Goal: Task Accomplishment & Management: Complete application form

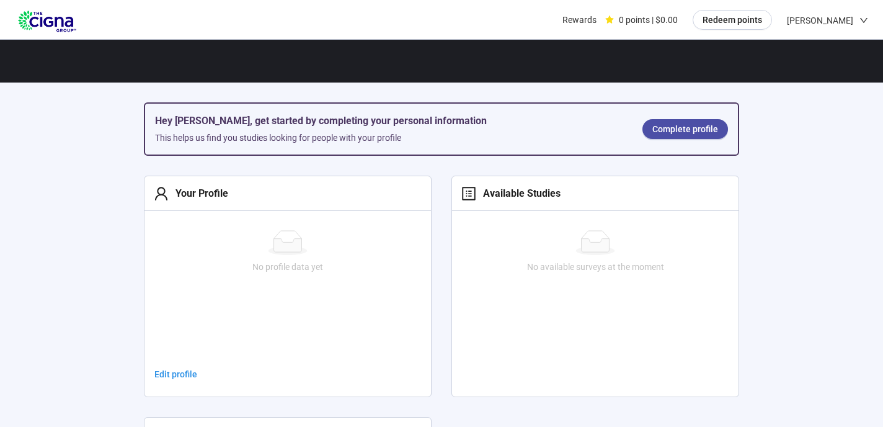
scroll to position [192, 0]
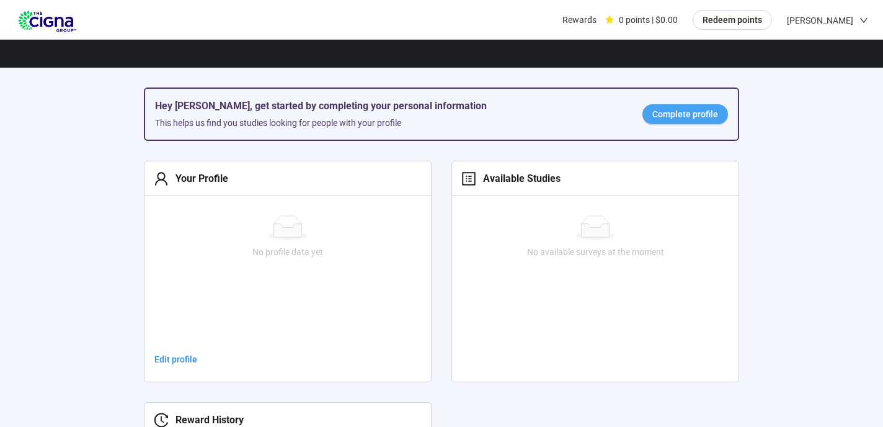
click at [710, 113] on span "Complete profile" at bounding box center [686, 114] width 66 height 14
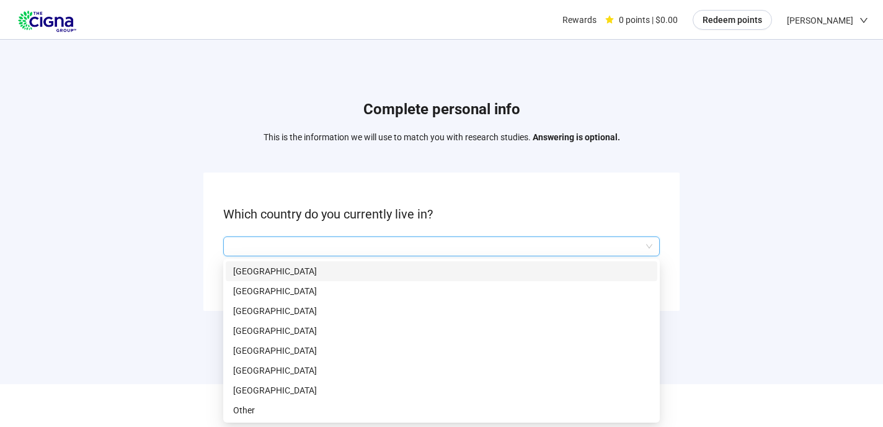
click at [274, 243] on input "search" at bounding box center [442, 246] width 422 height 19
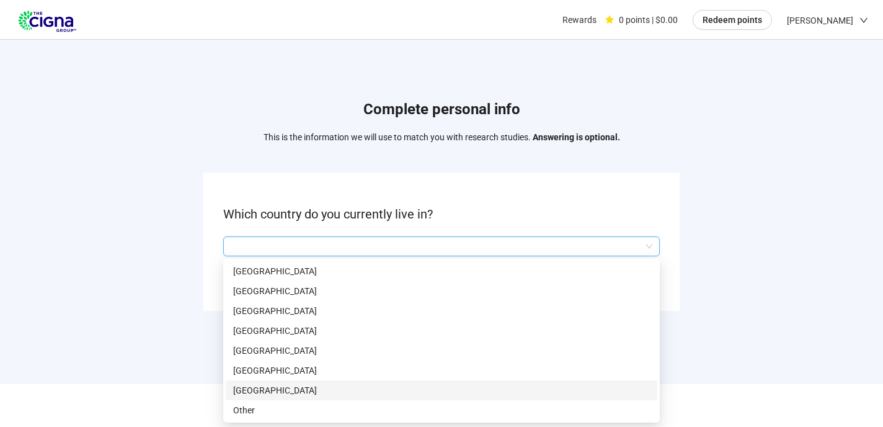
click at [272, 386] on p "[GEOGRAPHIC_DATA]" at bounding box center [441, 390] width 417 height 14
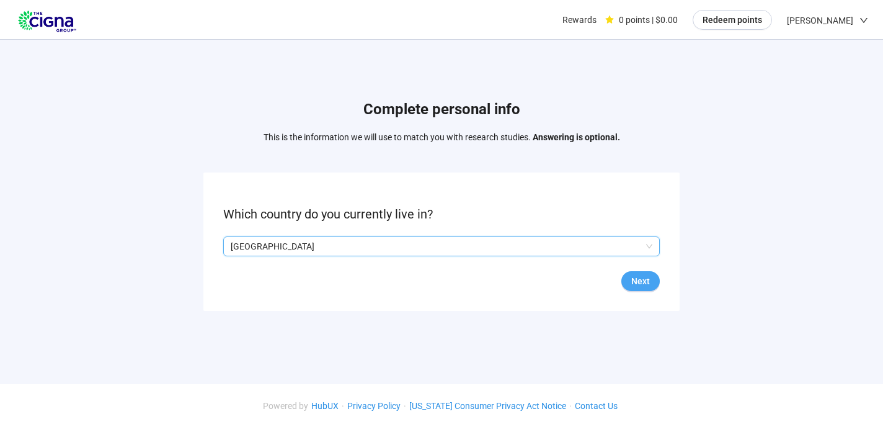
click at [637, 282] on span "Next" at bounding box center [640, 281] width 19 height 14
click at [646, 241] on input "search" at bounding box center [442, 246] width 422 height 19
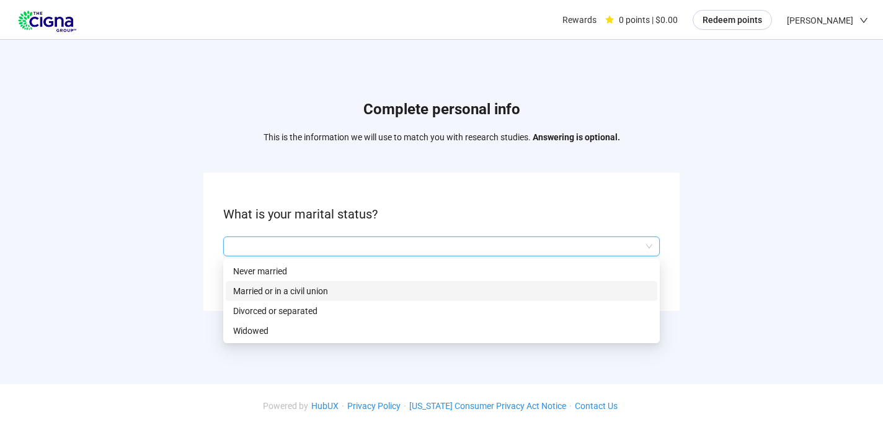
click at [318, 287] on p "Married or in a civil union" at bounding box center [441, 291] width 417 height 14
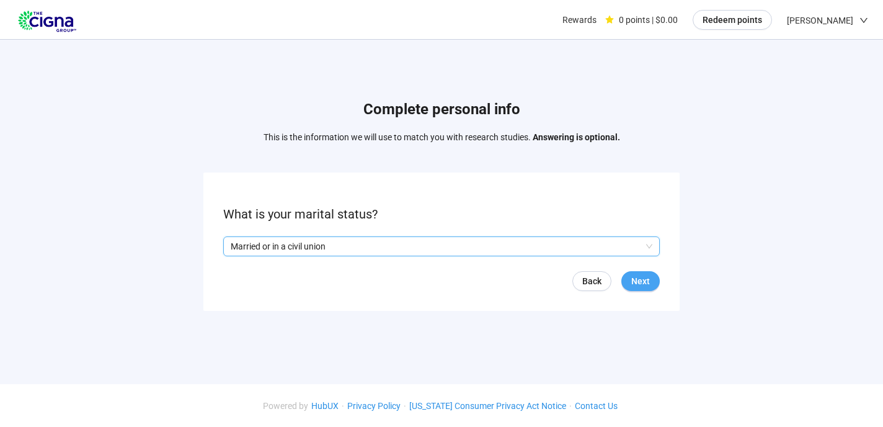
click at [633, 277] on span "Next" at bounding box center [640, 281] width 19 height 14
click at [649, 243] on input "search" at bounding box center [442, 246] width 422 height 19
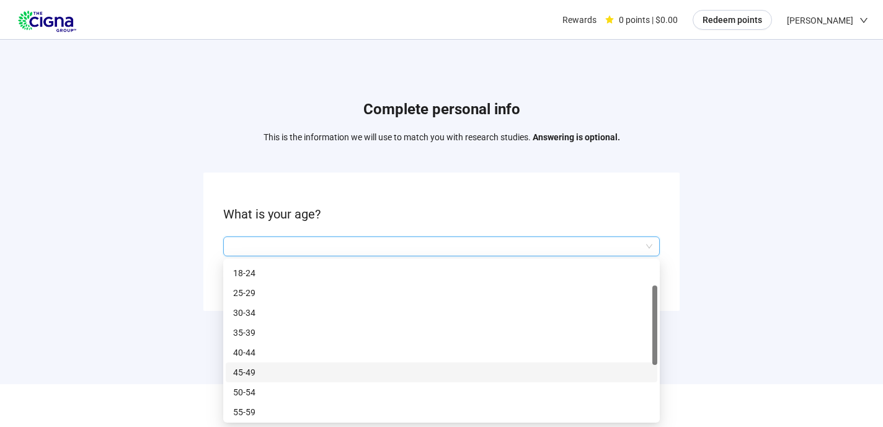
scroll to position [50, 0]
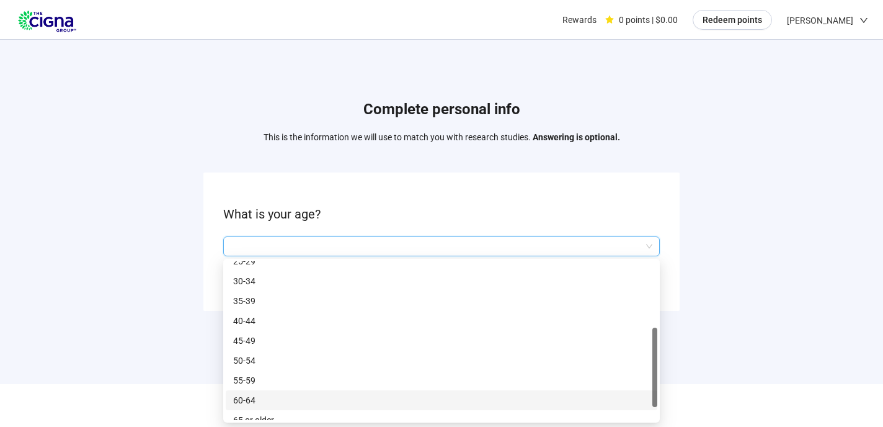
click at [257, 397] on p "60-64" at bounding box center [441, 400] width 417 height 14
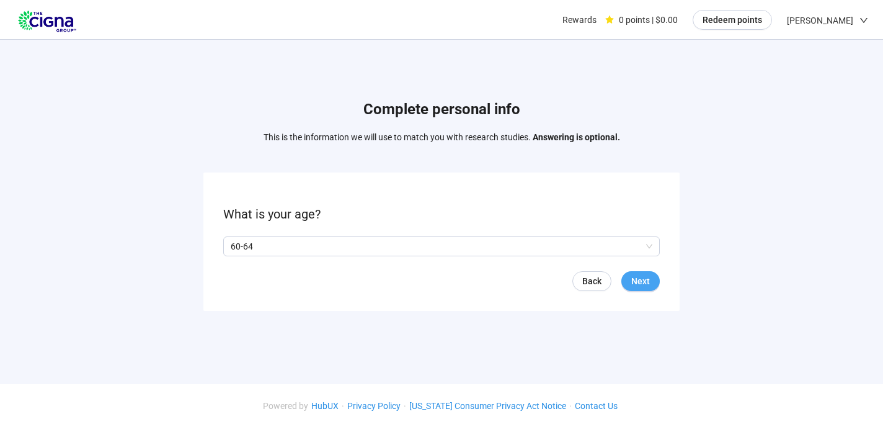
click at [629, 274] on button "Next" at bounding box center [641, 281] width 38 height 20
click at [645, 279] on span "Next" at bounding box center [640, 281] width 19 height 14
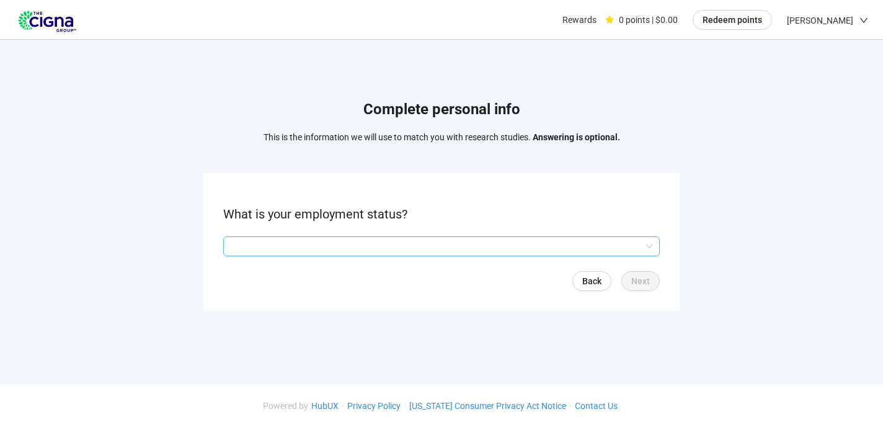
click at [649, 243] on input "search" at bounding box center [442, 246] width 422 height 19
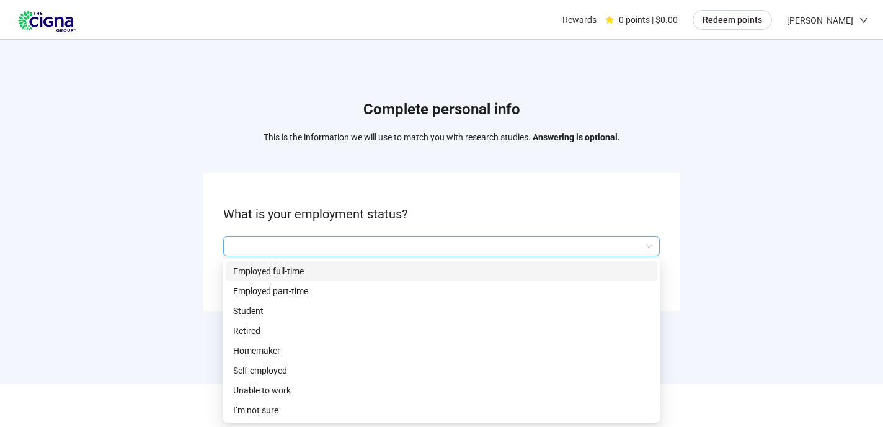
click at [276, 268] on p "Employed full-time" at bounding box center [441, 271] width 417 height 14
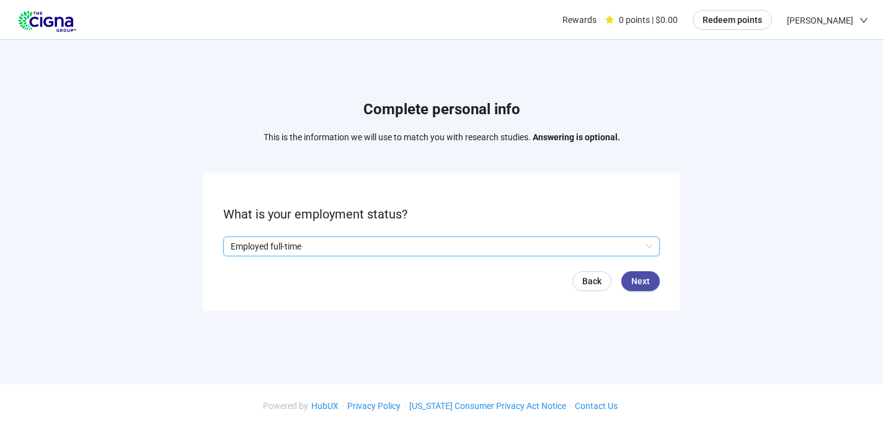
click at [649, 243] on span "Employed full-time" at bounding box center [442, 246] width 422 height 19
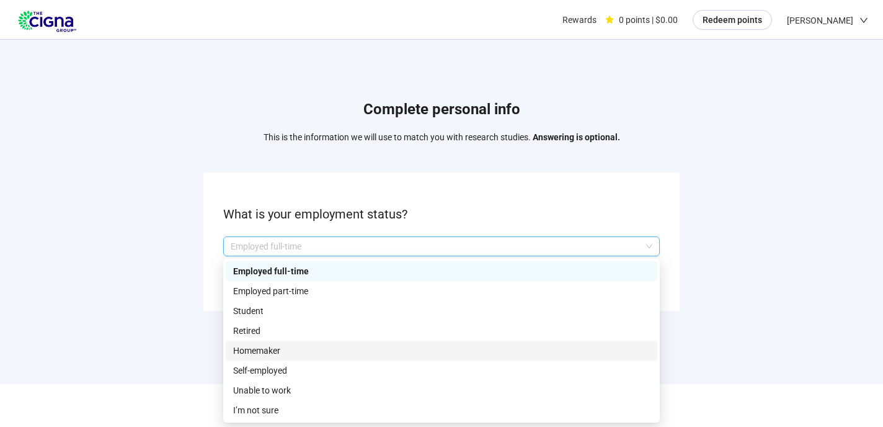
scroll to position [1, 0]
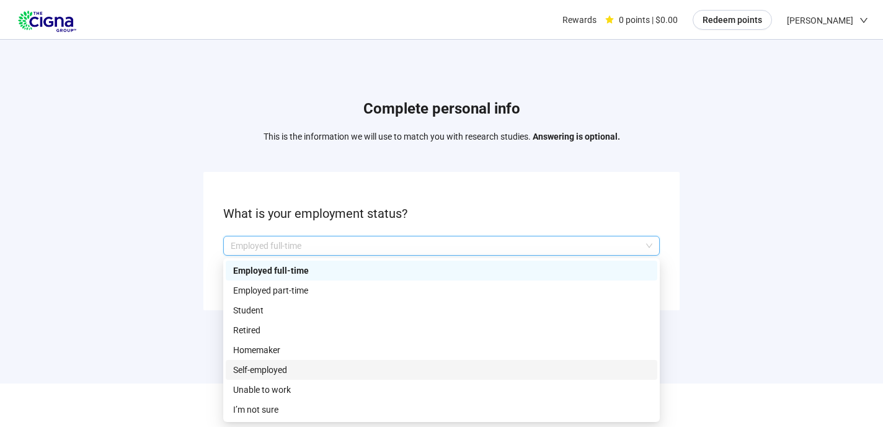
click at [271, 365] on p "Self-employed" at bounding box center [441, 370] width 417 height 14
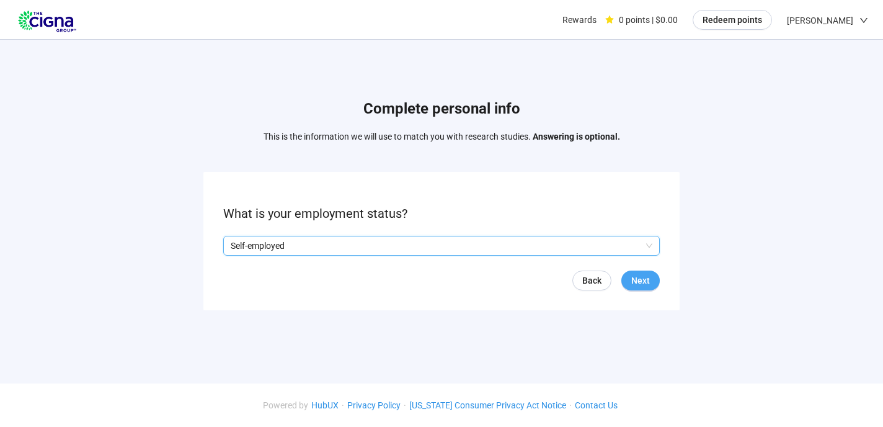
click at [653, 270] on button "Next" at bounding box center [641, 280] width 38 height 20
click at [651, 243] on input "search" at bounding box center [442, 246] width 422 height 19
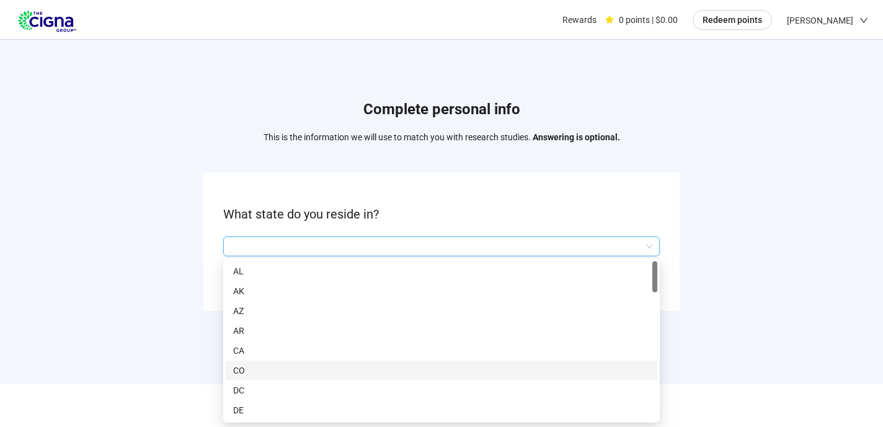
click at [266, 370] on p "CO" at bounding box center [441, 371] width 417 height 14
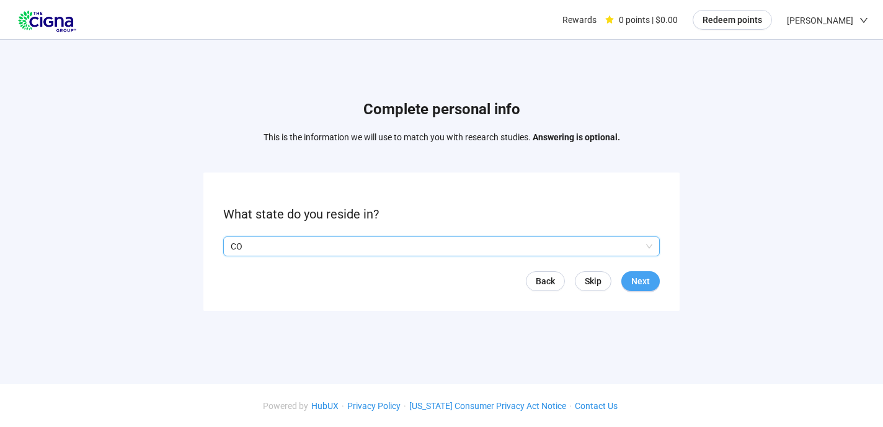
click at [651, 275] on button "Next" at bounding box center [641, 281] width 38 height 20
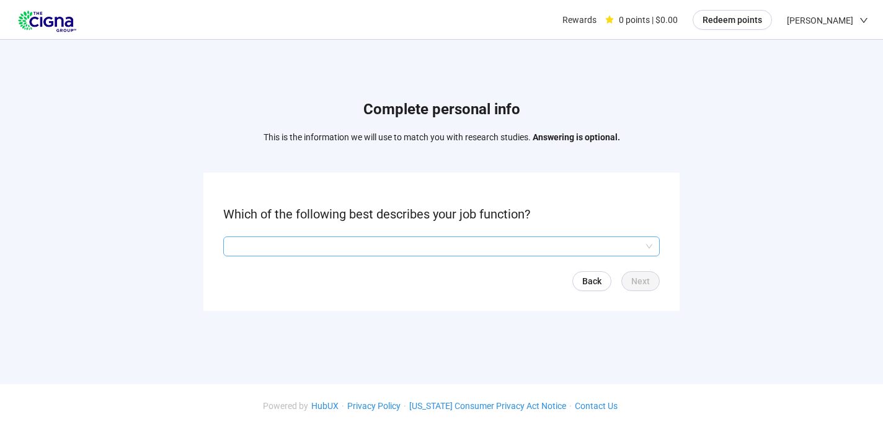
click at [650, 244] on input "search" at bounding box center [442, 246] width 422 height 19
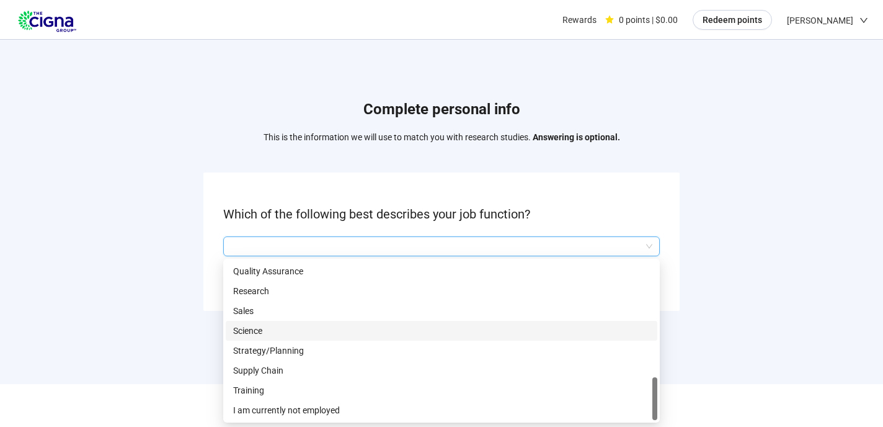
scroll to position [557, 0]
click at [251, 326] on p "Sales" at bounding box center [441, 330] width 417 height 14
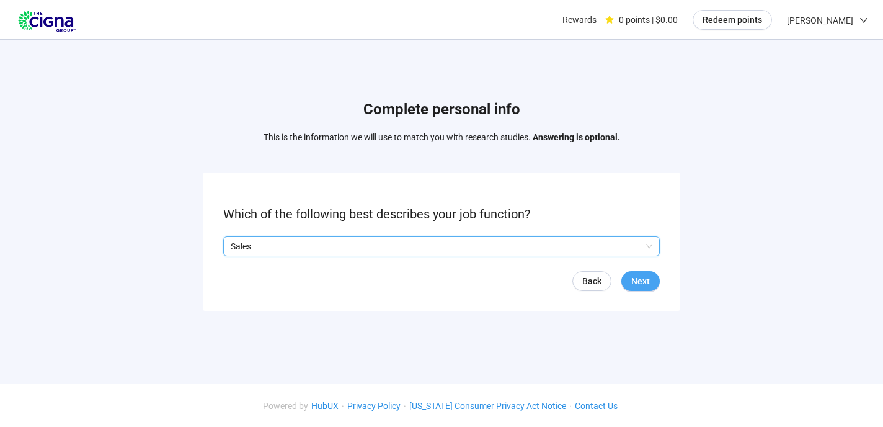
click at [640, 278] on span "Next" at bounding box center [640, 281] width 19 height 14
click at [649, 243] on input "search" at bounding box center [442, 246] width 422 height 19
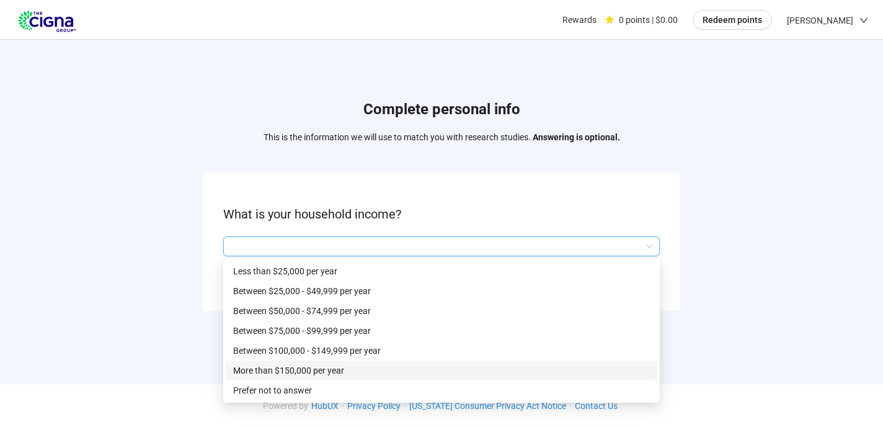
click at [270, 367] on p "More than $150,000 per year" at bounding box center [441, 371] width 417 height 14
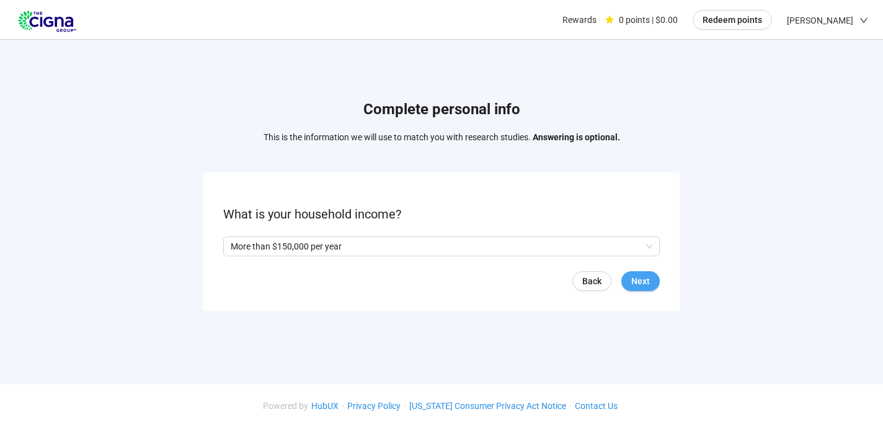
click at [646, 279] on span "Next" at bounding box center [640, 281] width 19 height 14
click at [232, 246] on span at bounding box center [228, 246] width 10 height 10
click at [653, 280] on button "Next" at bounding box center [641, 281] width 38 height 20
click at [646, 242] on input "search" at bounding box center [442, 246] width 422 height 19
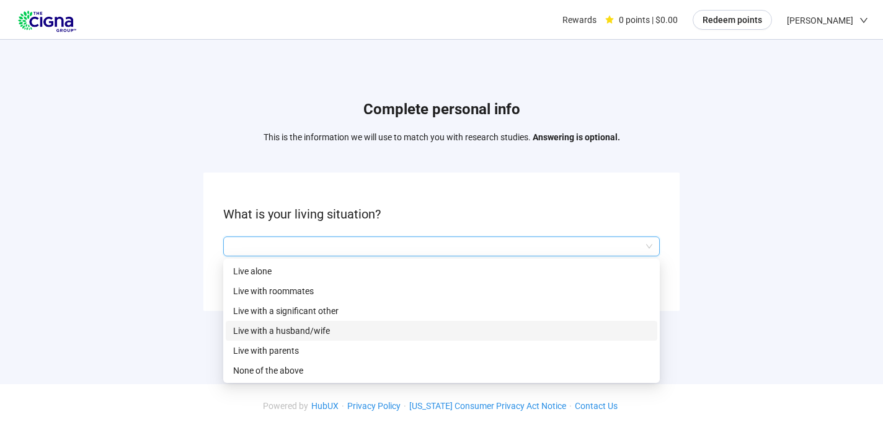
click at [300, 327] on p "Live with a husband/wife" at bounding box center [441, 331] width 417 height 14
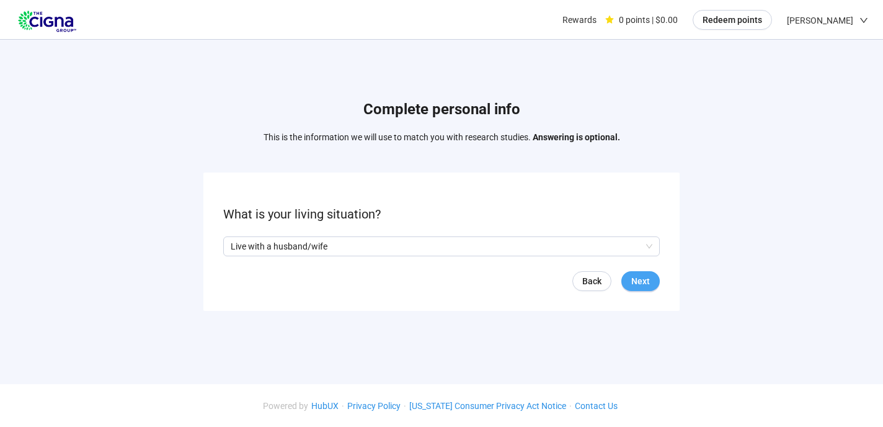
click at [644, 281] on span "Next" at bounding box center [640, 281] width 19 height 14
click at [646, 243] on input "search" at bounding box center [442, 246] width 422 height 19
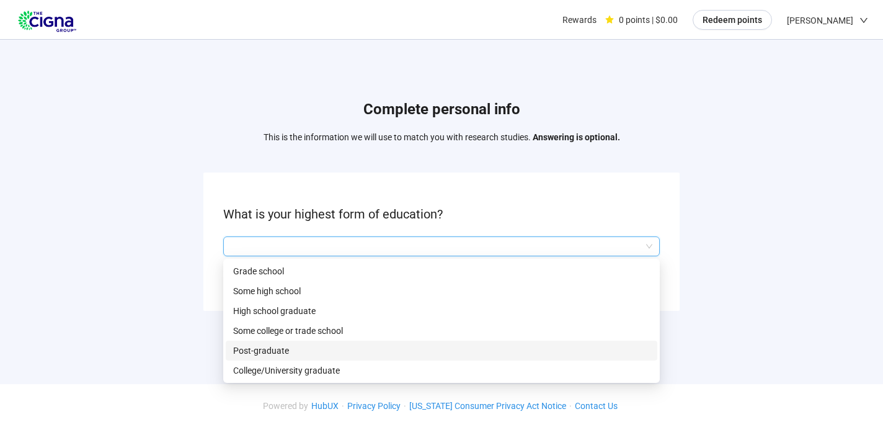
click at [264, 347] on p "Post-graduate" at bounding box center [441, 351] width 417 height 14
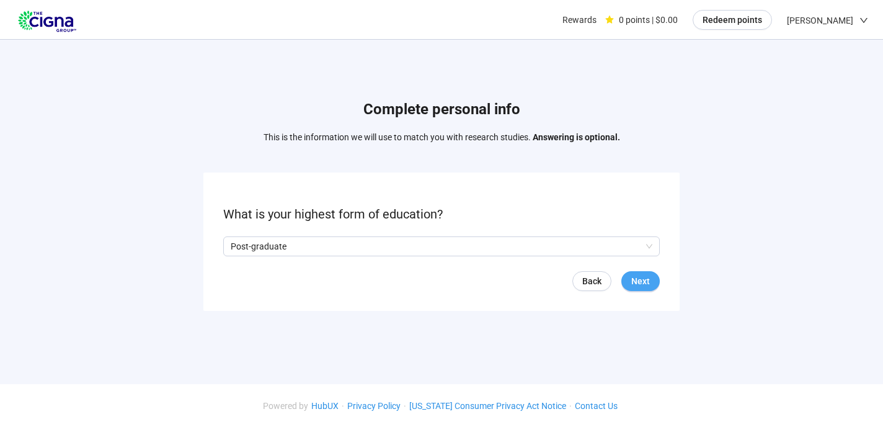
click at [636, 276] on span "Next" at bounding box center [640, 281] width 19 height 14
click at [650, 244] on input "search" at bounding box center [442, 246] width 422 height 19
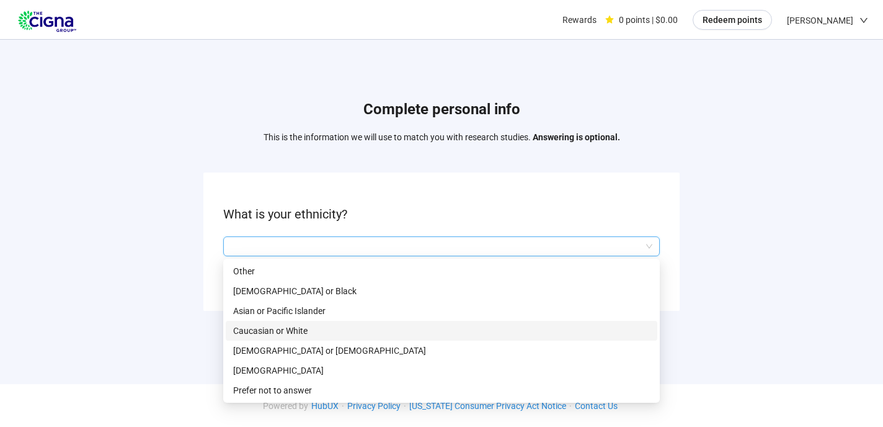
click at [310, 328] on p "Caucasian or White" at bounding box center [441, 331] width 417 height 14
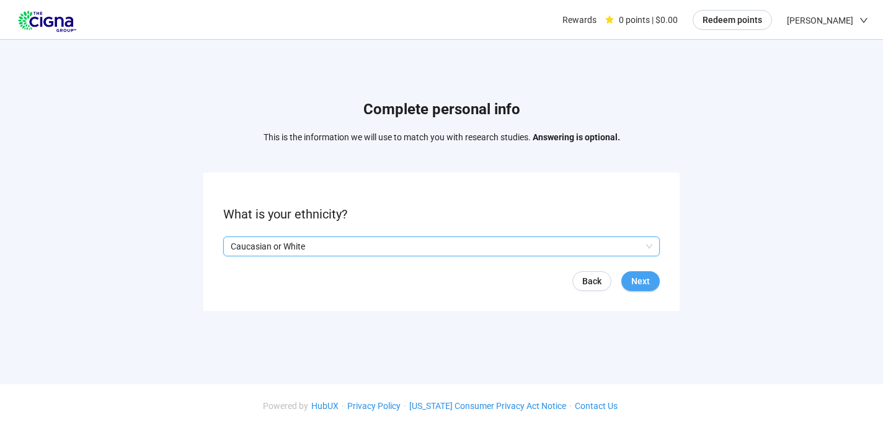
click at [646, 279] on span "Next" at bounding box center [640, 281] width 19 height 14
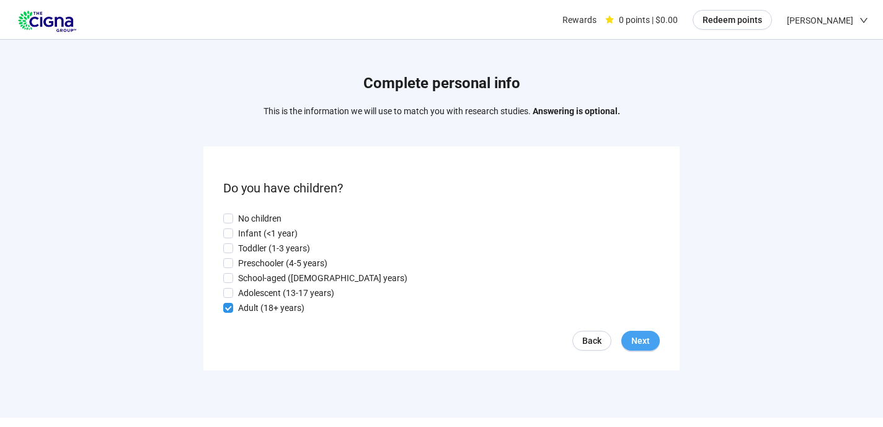
click at [642, 338] on span "Next" at bounding box center [640, 341] width 19 height 14
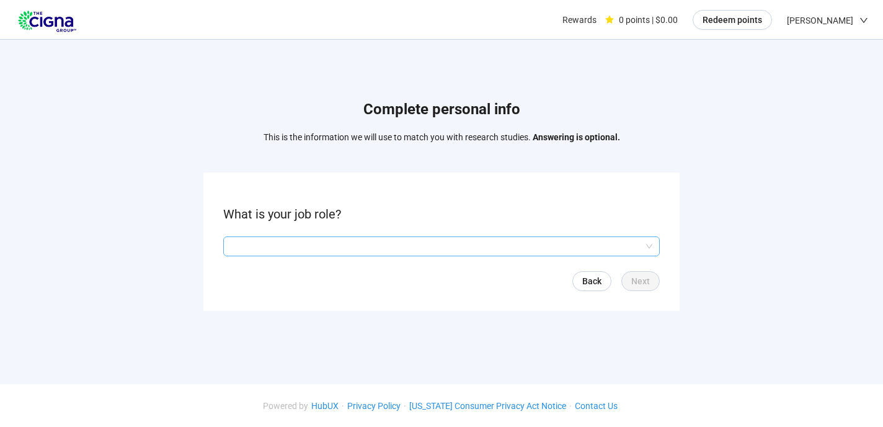
click at [649, 243] on input "search" at bounding box center [442, 246] width 422 height 19
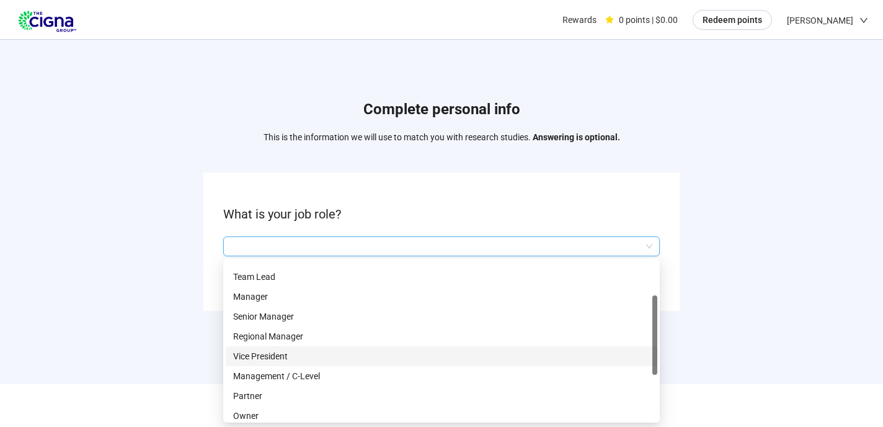
scroll to position [52, 0]
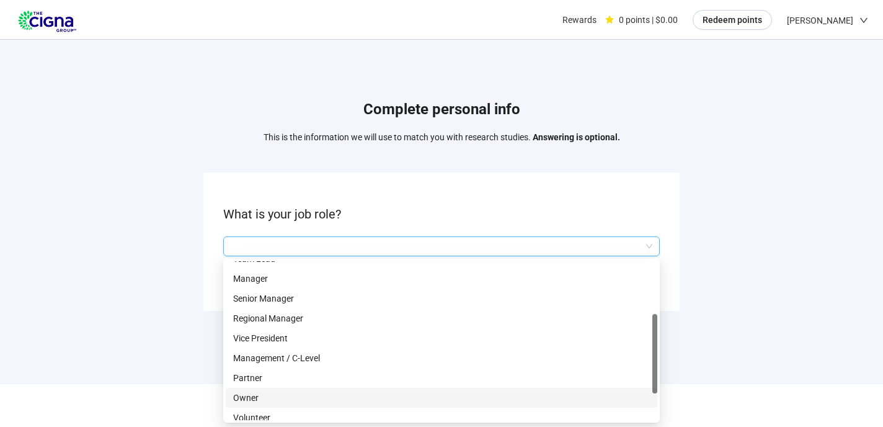
click at [243, 393] on p "Owner" at bounding box center [441, 398] width 417 height 14
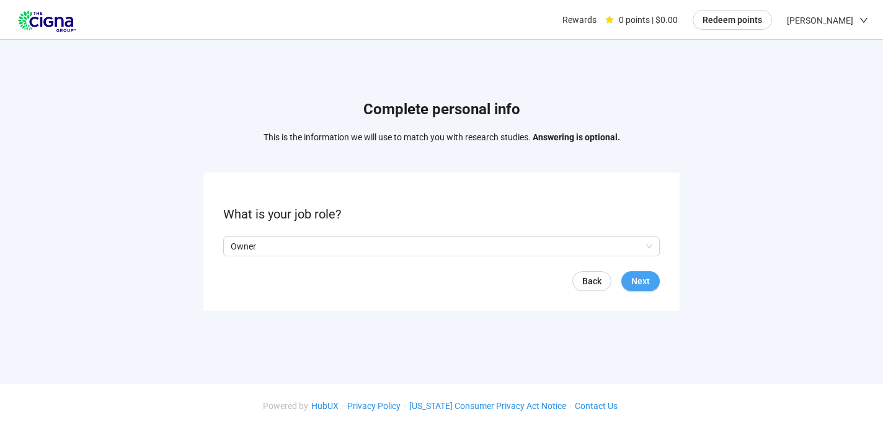
click at [646, 278] on span "Next" at bounding box center [640, 281] width 19 height 14
click at [646, 246] on input "search" at bounding box center [442, 246] width 422 height 19
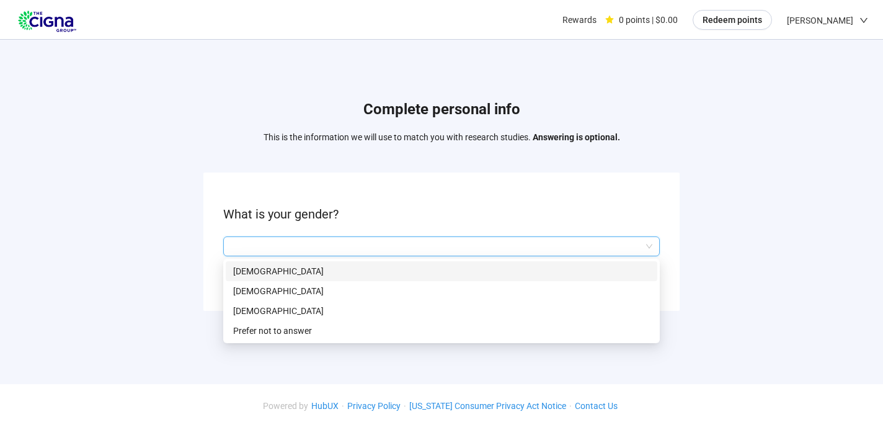
click at [565, 264] on p "[DEMOGRAPHIC_DATA]" at bounding box center [441, 271] width 417 height 14
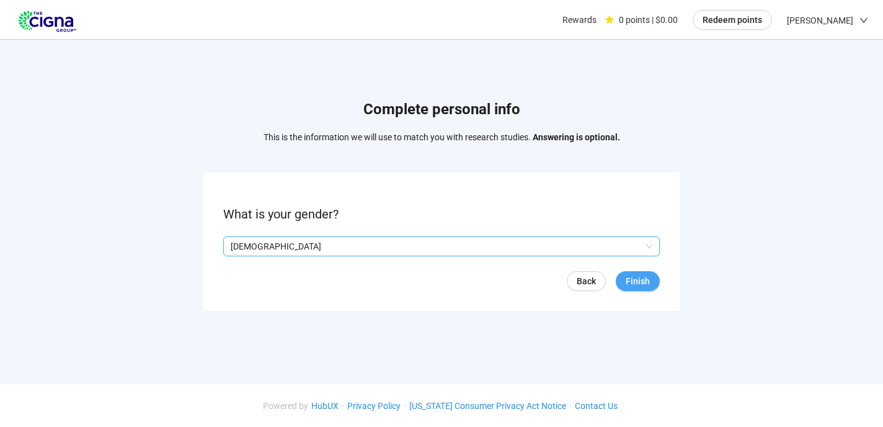
click at [636, 276] on span "Finish" at bounding box center [638, 281] width 24 height 14
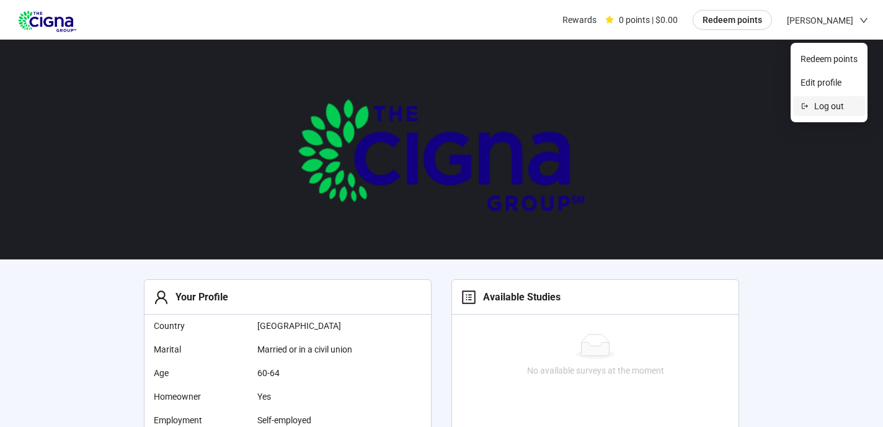
click at [831, 104] on span "Log out" at bounding box center [835, 106] width 43 height 14
